Goal: Book appointment/travel/reservation

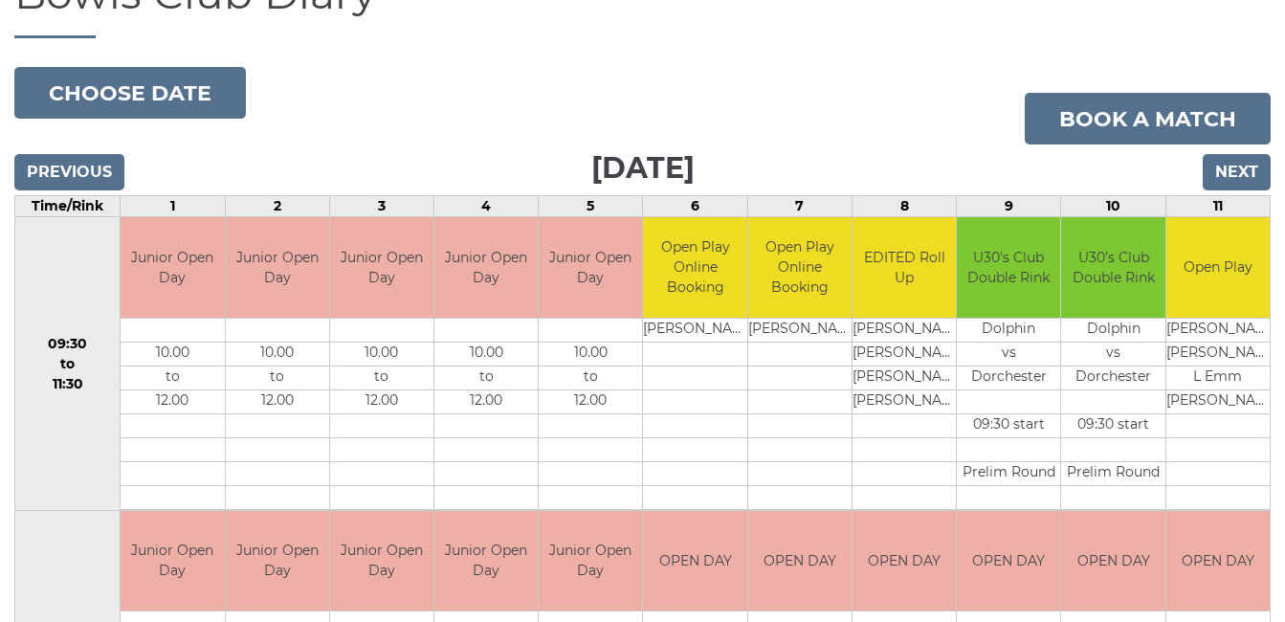
scroll to position [179, 0]
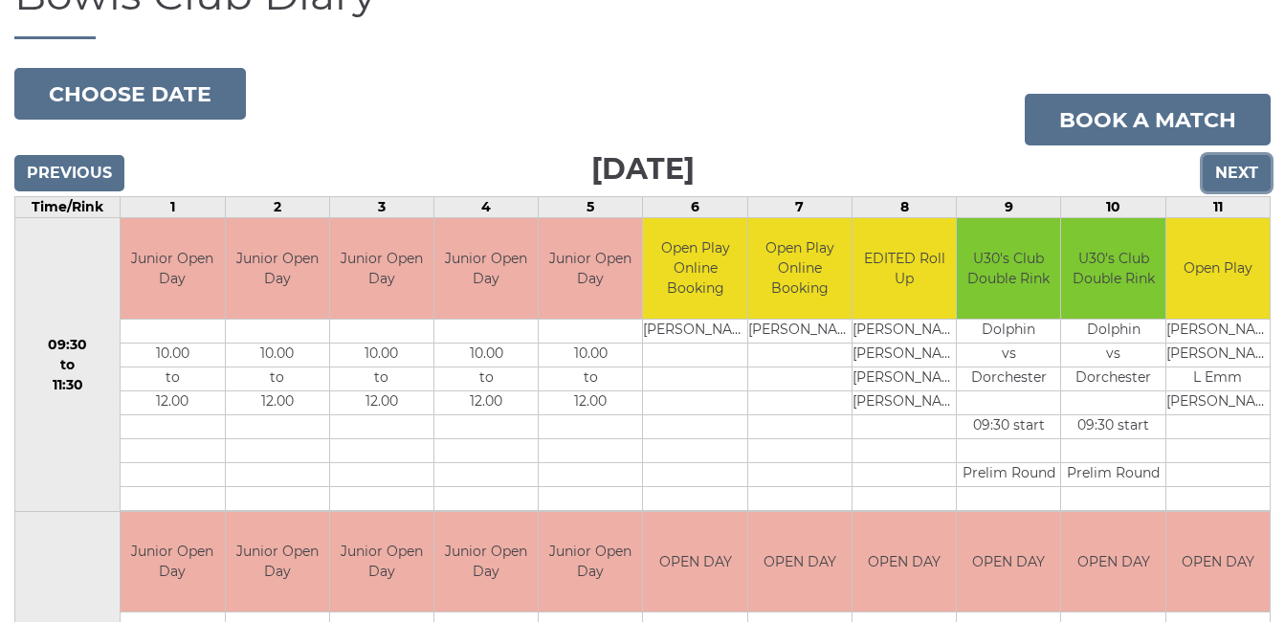
click at [1228, 162] on input "Next" at bounding box center [1236, 173] width 68 height 36
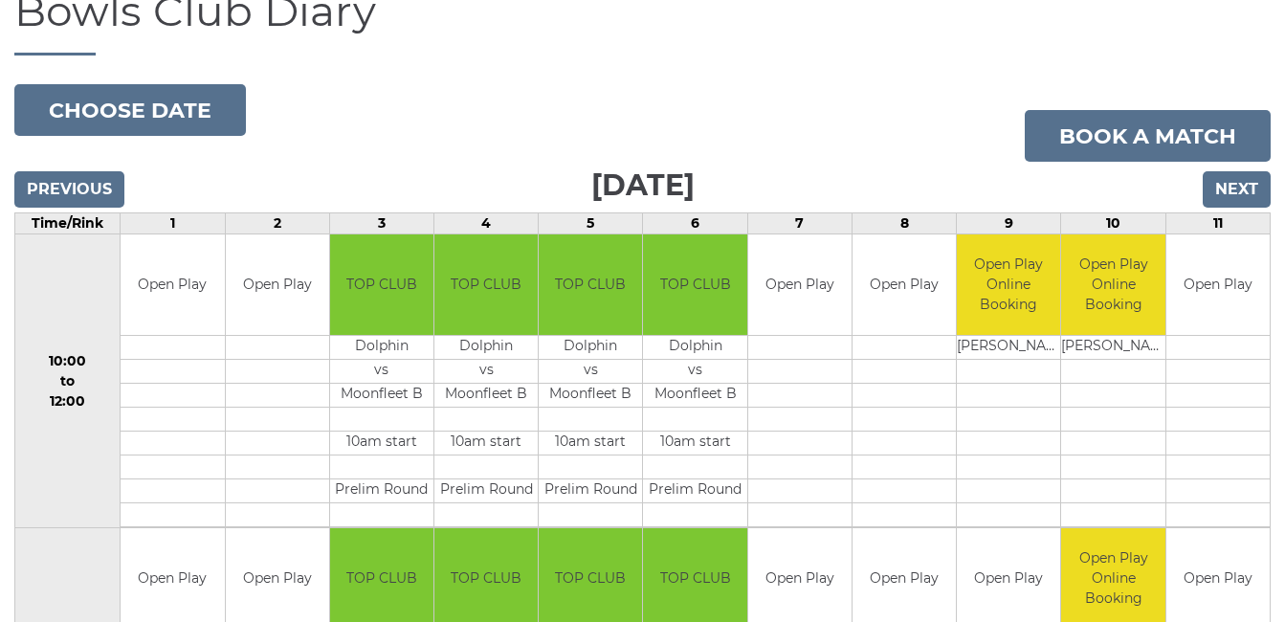
scroll to position [153, 0]
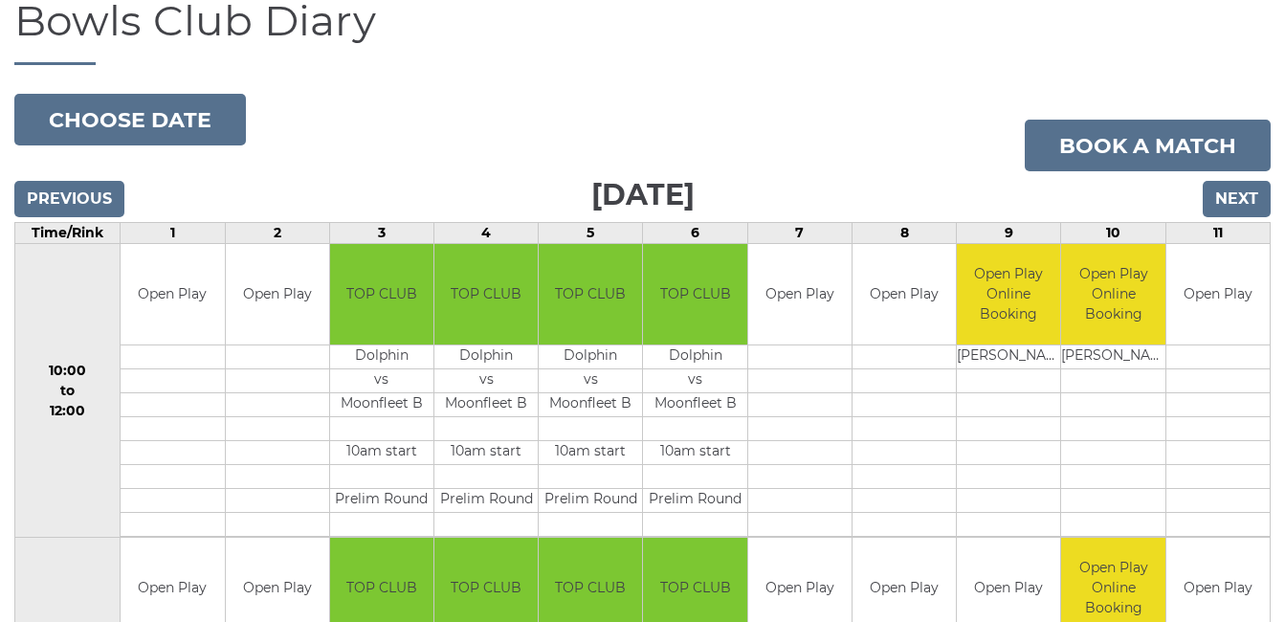
click at [1267, 244] on td "Open Play" at bounding box center [1217, 391] width 104 height 294
click at [709, 281] on td "TOP CLUB" at bounding box center [694, 294] width 103 height 100
drag, startPoint x: 507, startPoint y: 253, endPoint x: 62, endPoint y: 196, distance: 448.4
click at [59, 194] on input "Previous" at bounding box center [69, 199] width 110 height 36
